Goal: Find specific page/section

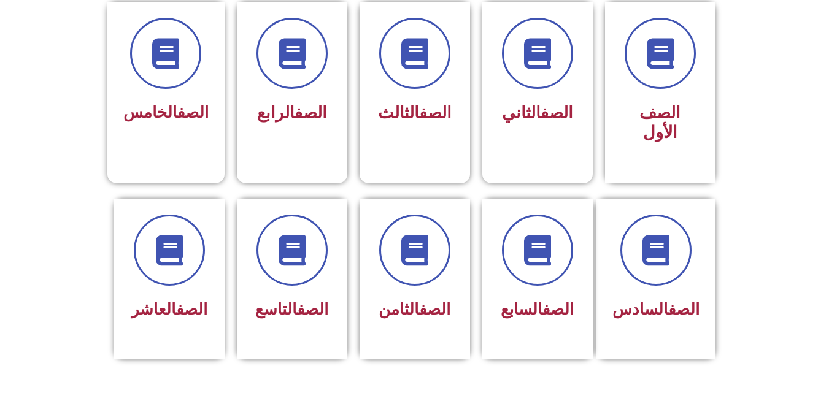
scroll to position [344, 0]
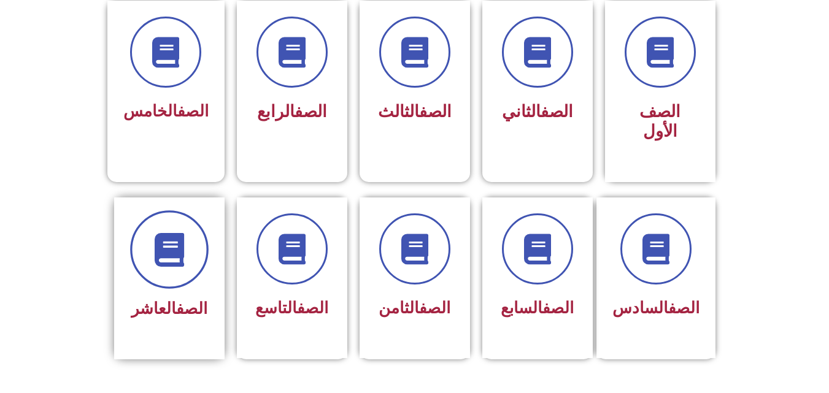
click at [191, 225] on span at bounding box center [169, 250] width 79 height 79
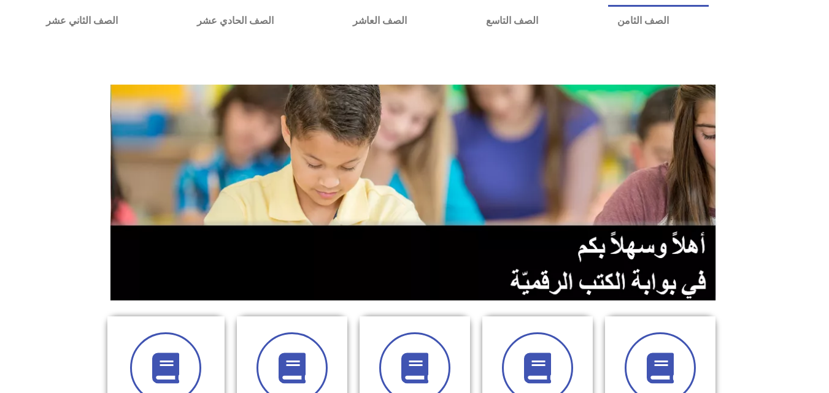
scroll to position [0, 0]
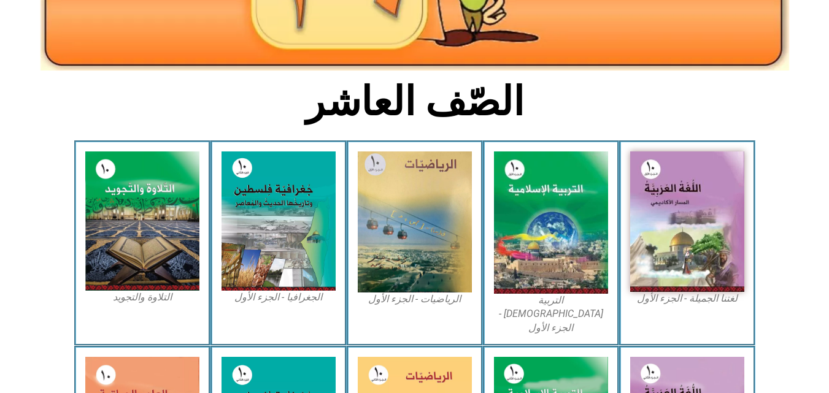
scroll to position [248, 0]
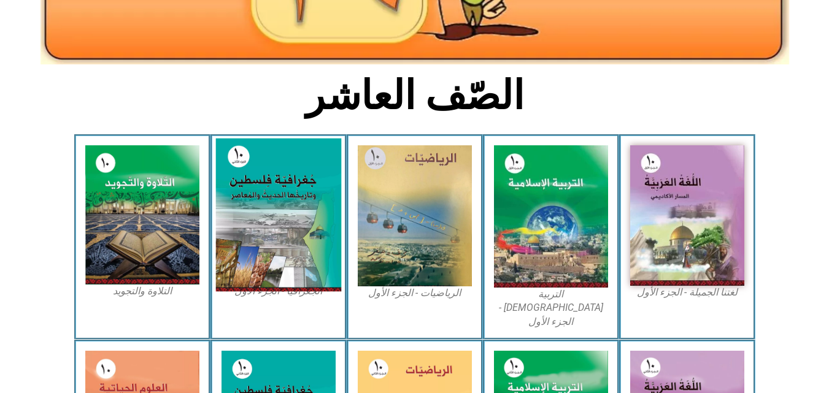
click at [298, 219] on img at bounding box center [278, 215] width 126 height 153
